Goal: Find specific fact: Find specific fact

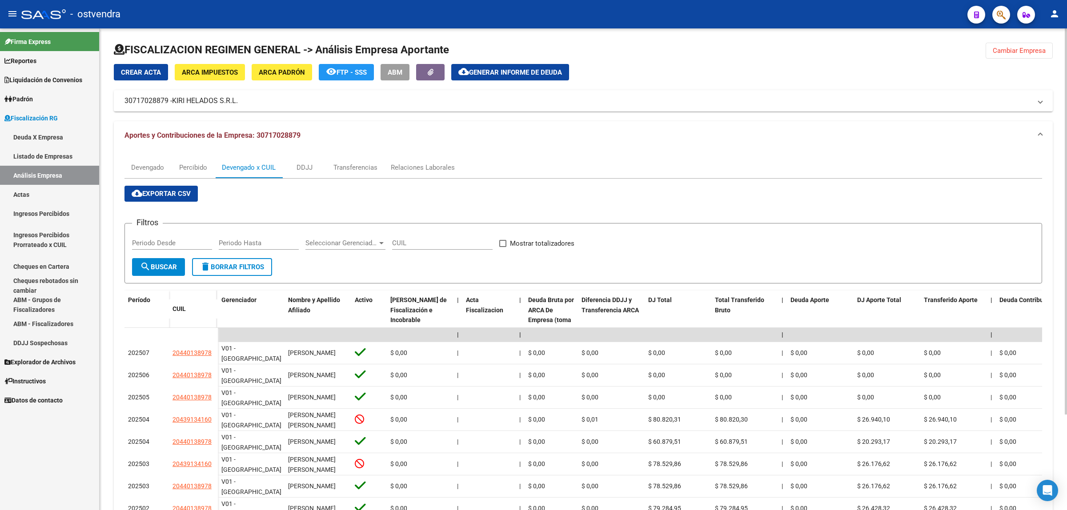
click at [1024, 56] on button "Cambiar Empresa" at bounding box center [1019, 51] width 67 height 16
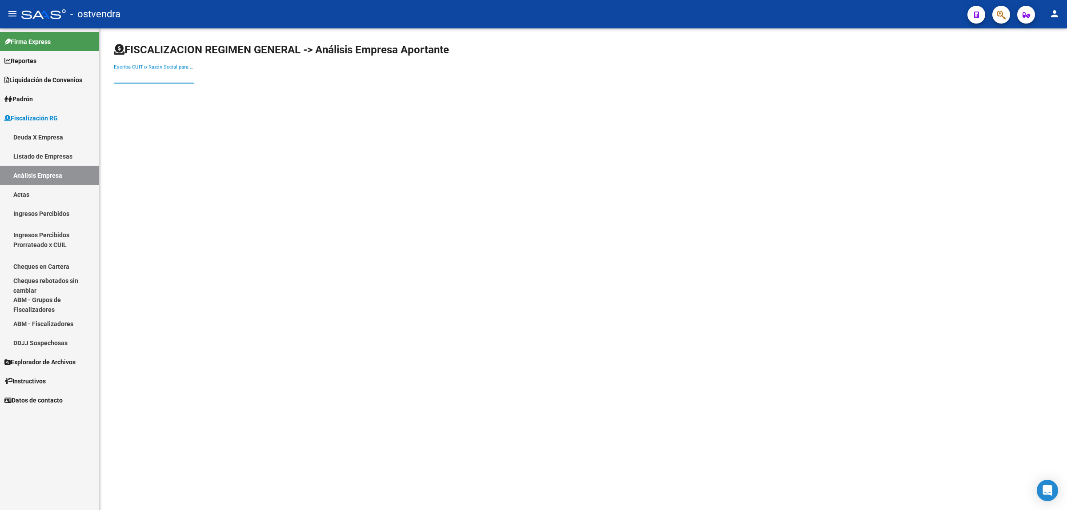
click at [143, 74] on input "Escriba CUIT o Razón Social para buscar" at bounding box center [154, 76] width 80 height 8
paste input "27329736852"
type input "27329736852"
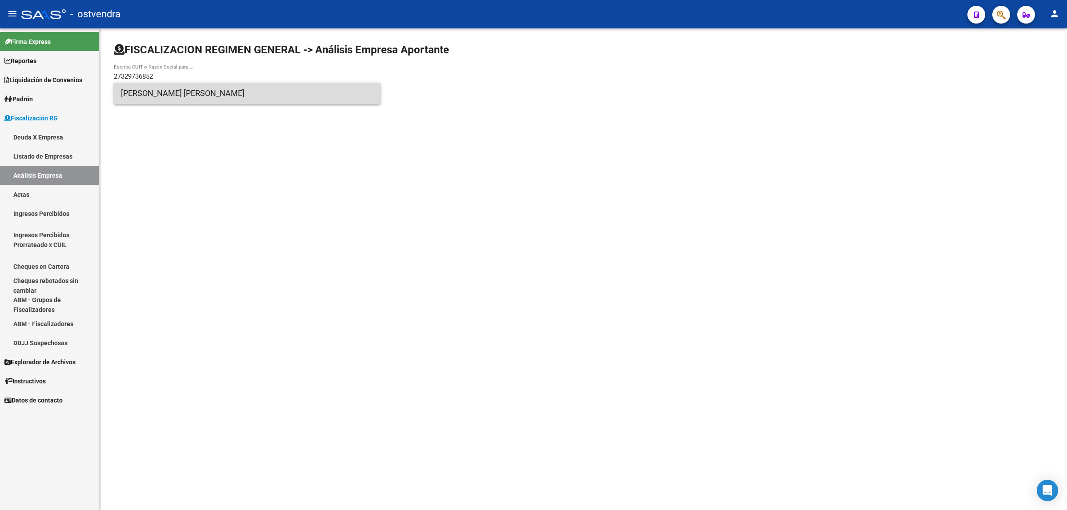
click at [259, 97] on span "[PERSON_NAME] [PERSON_NAME]" at bounding box center [247, 93] width 253 height 21
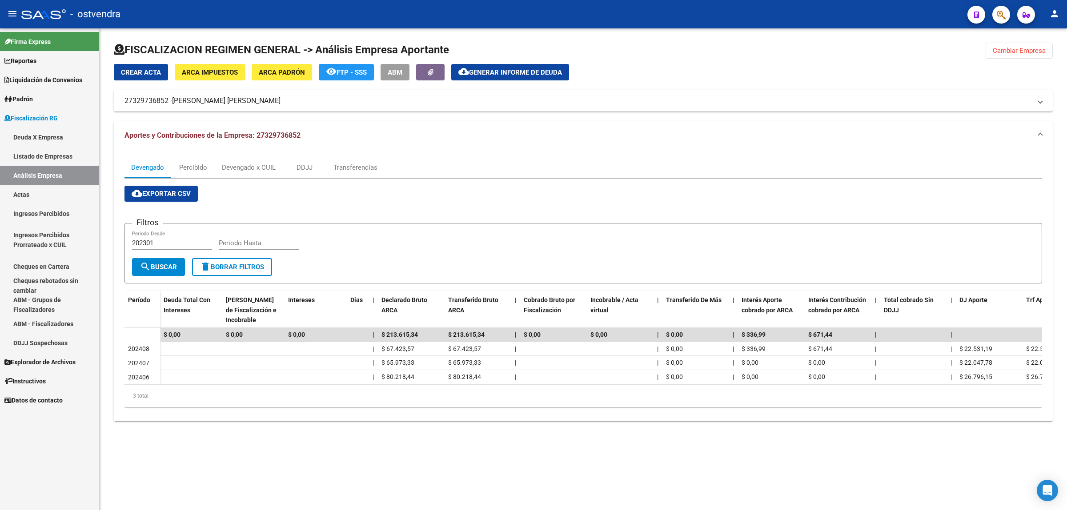
click at [1005, 54] on span "Cambiar Empresa" at bounding box center [1019, 51] width 53 height 8
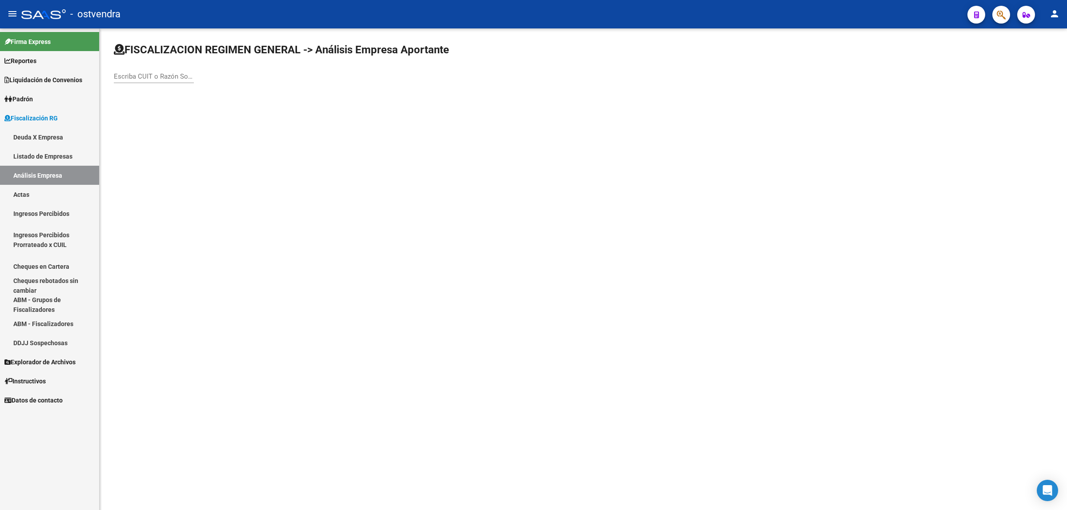
click at [153, 81] on div "Escriba CUIT o Razón Social para buscar" at bounding box center [154, 73] width 80 height 19
click at [156, 76] on input "Escriba CUIT o Razón Social para buscar" at bounding box center [154, 76] width 80 height 8
paste input "30547892581"
type input "30547892581"
click at [182, 93] on span "AVELLADOR SACIFIA" at bounding box center [247, 93] width 253 height 21
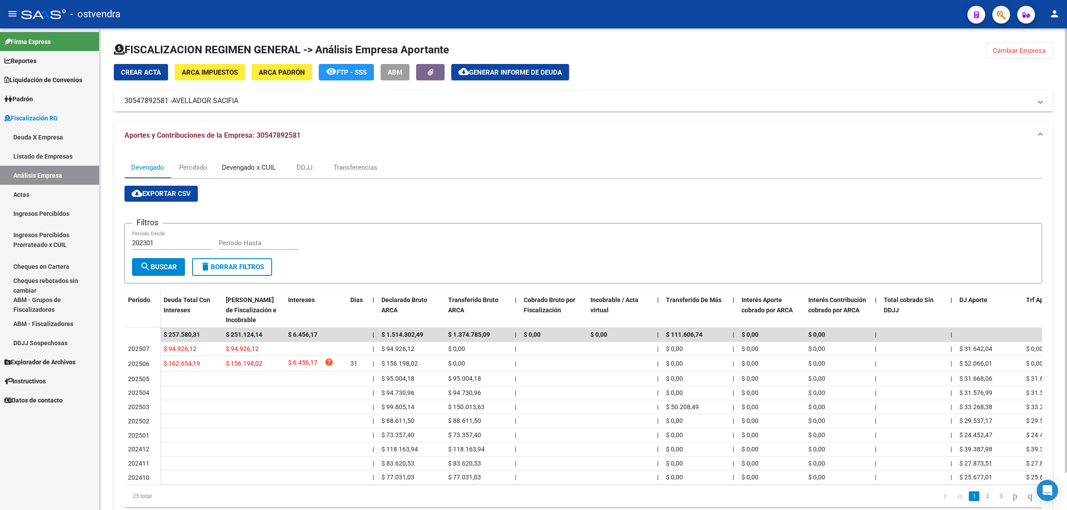
click at [240, 158] on div "Devengado x CUIL" at bounding box center [248, 167] width 67 height 21
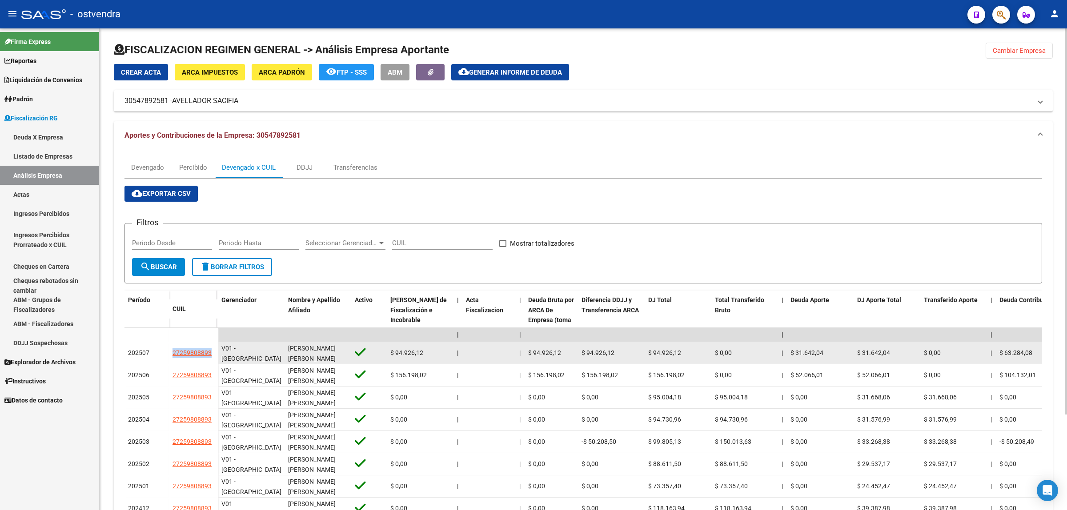
drag, startPoint x: 170, startPoint y: 350, endPoint x: 213, endPoint y: 350, distance: 43.1
click at [213, 350] on datatable-body-cell "27259808893" at bounding box center [193, 353] width 49 height 22
copy span "27259808893"
